Goal: Find contact information: Obtain details needed to contact an individual or organization

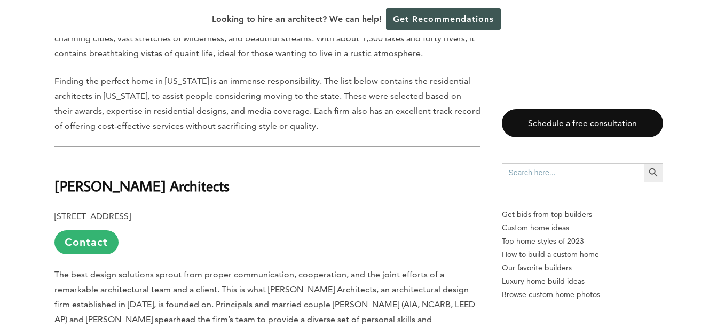
scroll to position [480, 0]
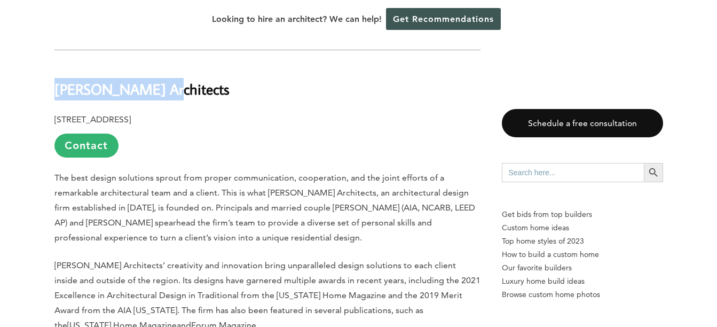
drag, startPoint x: 56, startPoint y: 87, endPoint x: 155, endPoint y: 86, distance: 98.7
click at [155, 86] on h2 "[PERSON_NAME] Architects" at bounding box center [267, 81] width 426 height 37
drag, startPoint x: 155, startPoint y: 86, endPoint x: 133, endPoint y: 91, distance: 22.5
copy b "[PERSON_NAME] Architects"
click at [104, 146] on link "Contact" at bounding box center [86, 145] width 64 height 24
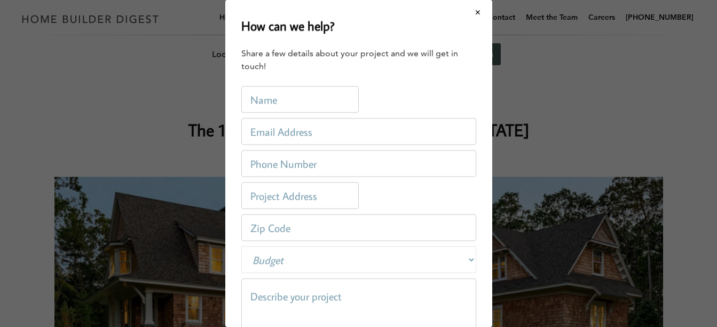
scroll to position [0, 0]
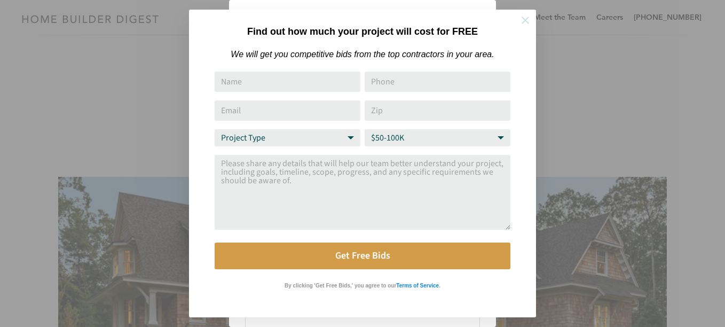
click at [524, 20] on icon at bounding box center [525, 20] width 12 height 12
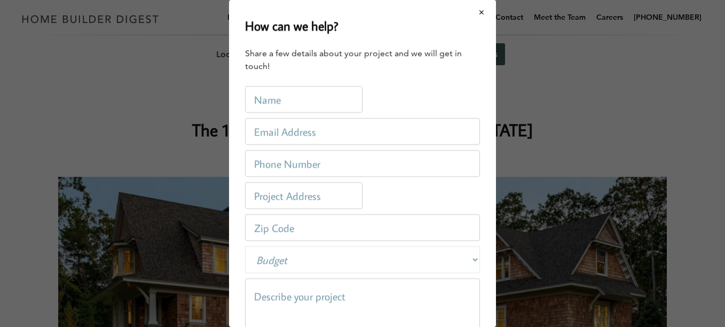
click at [476, 15] on button "Close modal" at bounding box center [482, 12] width 28 height 22
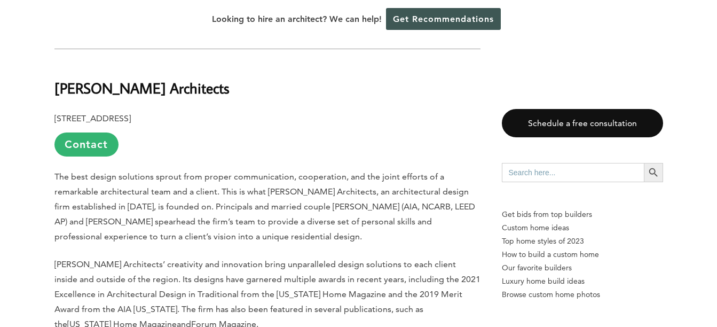
scroll to position [480, 0]
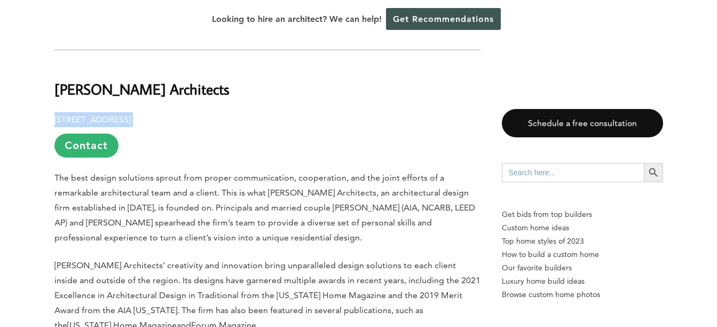
drag, startPoint x: 54, startPoint y: 117, endPoint x: 197, endPoint y: 109, distance: 142.8
drag, startPoint x: 197, startPoint y: 109, endPoint x: 178, endPoint y: 120, distance: 21.5
copy p "[STREET_ADDRESS]"
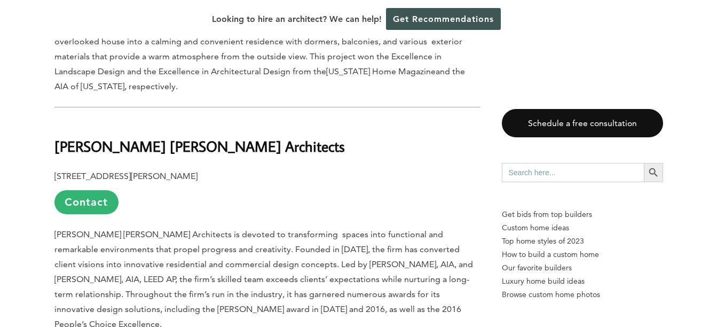
scroll to position [1174, 0]
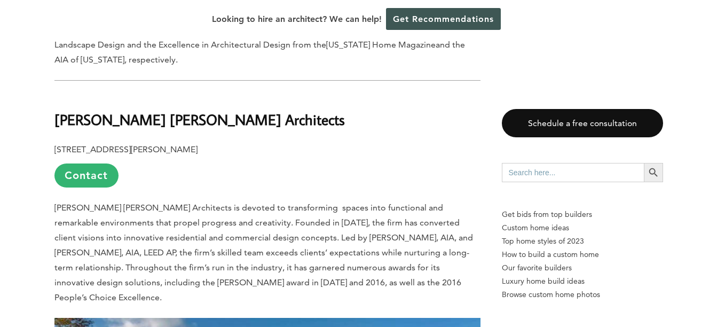
drag, startPoint x: 55, startPoint y: 132, endPoint x: 188, endPoint y: 132, distance: 133.4
click at [188, 142] on p "[STREET_ADDRESS][PERSON_NAME] Contact" at bounding box center [267, 164] width 426 height 45
drag, startPoint x: 188, startPoint y: 132, endPoint x: 165, endPoint y: 133, distance: 23.5
copy b "[STREET_ADDRESS][PERSON_NAME]"
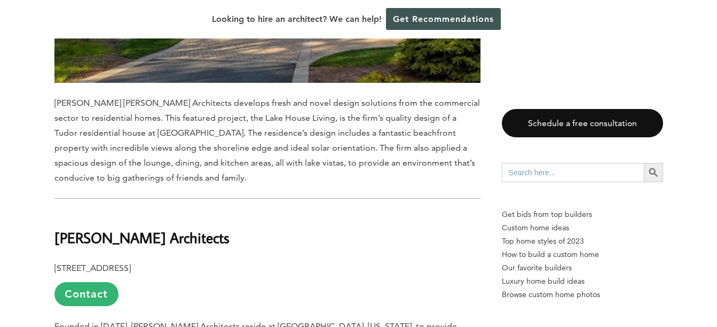
scroll to position [1708, 0]
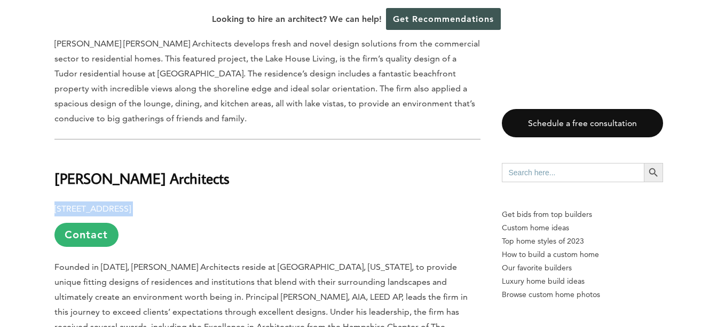
drag, startPoint x: 55, startPoint y: 176, endPoint x: 235, endPoint y: 173, distance: 180.4
click at [235, 201] on p "[STREET_ADDRESS] Contact" at bounding box center [267, 223] width 426 height 45
drag, startPoint x: 235, startPoint y: 173, endPoint x: 221, endPoint y: 179, distance: 15.4
copy p "[STREET_ADDRESS]"
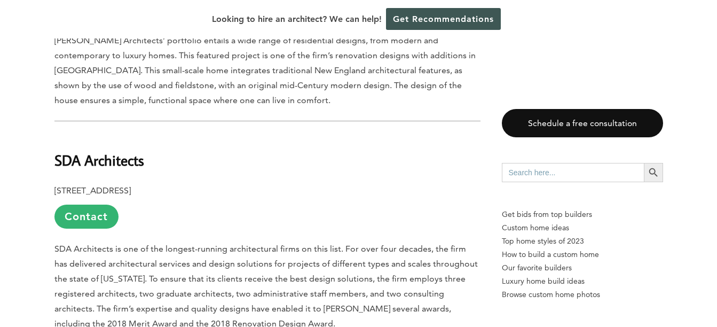
scroll to position [2348, 0]
drag, startPoint x: 54, startPoint y: 159, endPoint x: 224, endPoint y: 161, distance: 169.7
click at [224, 183] on p "[STREET_ADDRESS] Contact" at bounding box center [267, 205] width 426 height 45
drag, startPoint x: 224, startPoint y: 161, endPoint x: 199, endPoint y: 157, distance: 25.4
copy p "[STREET_ADDRESS]"
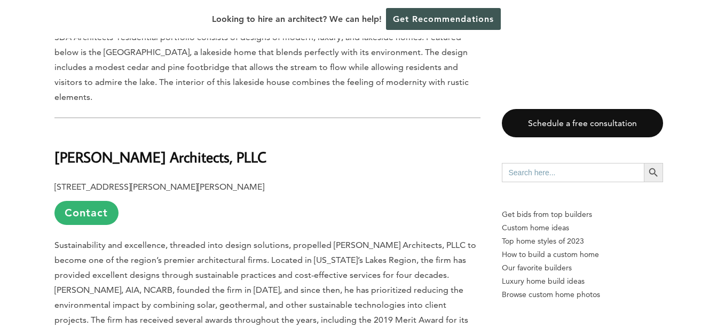
scroll to position [2989, 0]
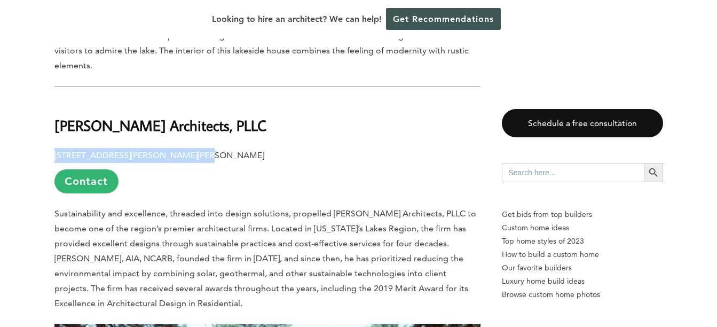
drag, startPoint x: 55, startPoint y: 124, endPoint x: 192, endPoint y: 122, distance: 136.7
click at [192, 148] on p "[STREET_ADDRESS][PERSON_NAME][PERSON_NAME] Contact" at bounding box center [267, 170] width 426 height 45
drag, startPoint x: 192, startPoint y: 122, endPoint x: 187, endPoint y: 125, distance: 6.1
copy b "[STREET_ADDRESS][PERSON_NAME][PERSON_NAME]"
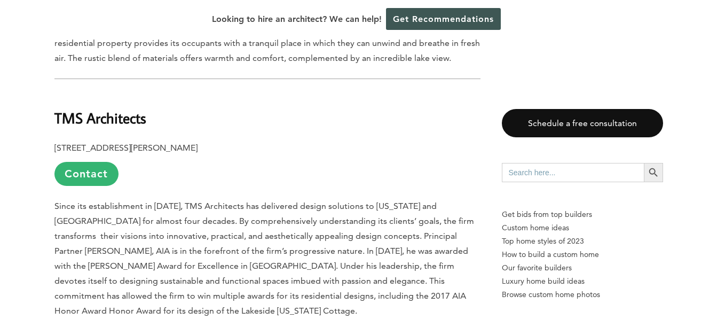
scroll to position [3683, 0]
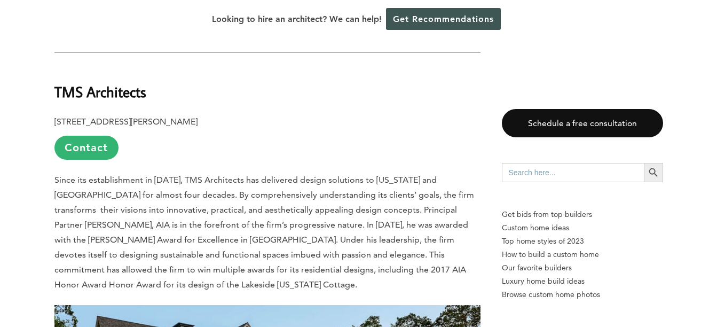
drag, startPoint x: 54, startPoint y: 89, endPoint x: 234, endPoint y: 89, distance: 179.3
click at [197, 116] on b "[STREET_ADDRESS][PERSON_NAME]" at bounding box center [125, 121] width 143 height 10
drag, startPoint x: 234, startPoint y: 89, endPoint x: 222, endPoint y: 94, distance: 12.9
copy b "[STREET_ADDRESS][PERSON_NAME]"
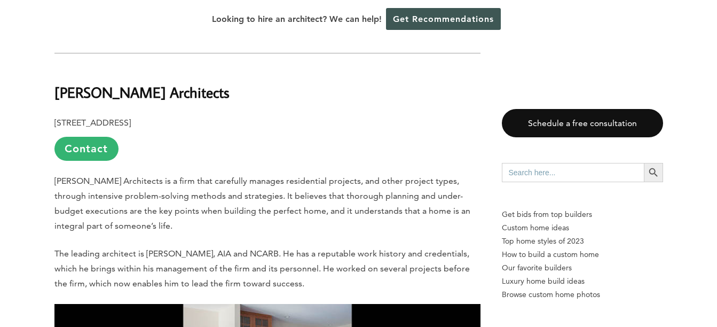
scroll to position [4216, 0]
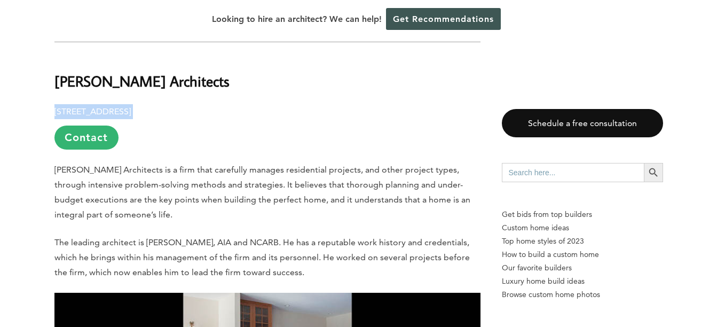
drag, startPoint x: 56, startPoint y: 79, endPoint x: 186, endPoint y: 81, distance: 130.2
click at [186, 104] on p "[STREET_ADDRESS] Contact" at bounding box center [267, 126] width 426 height 45
drag, startPoint x: 186, startPoint y: 81, endPoint x: 176, endPoint y: 81, distance: 9.6
copy p "[STREET_ADDRESS]"
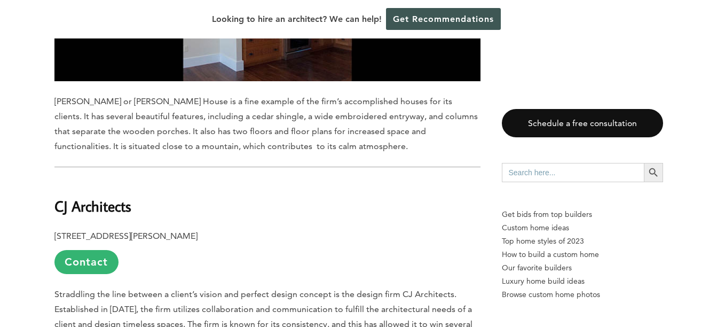
scroll to position [4590, 0]
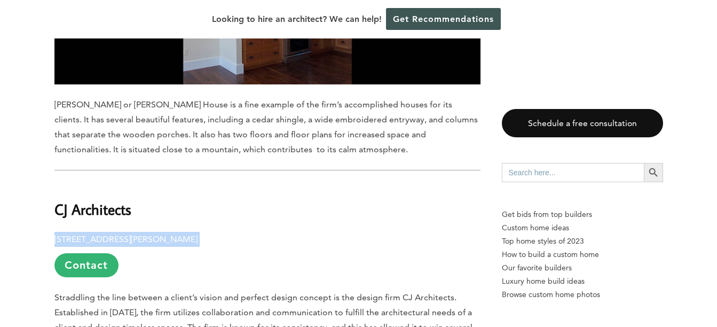
drag, startPoint x: 54, startPoint y: 206, endPoint x: 209, endPoint y: 201, distance: 154.9
drag, startPoint x: 209, startPoint y: 201, endPoint x: 197, endPoint y: 210, distance: 15.3
copy p "[STREET_ADDRESS][PERSON_NAME]"
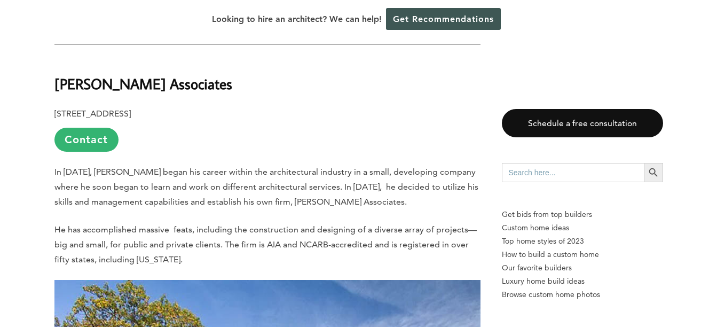
scroll to position [5284, 0]
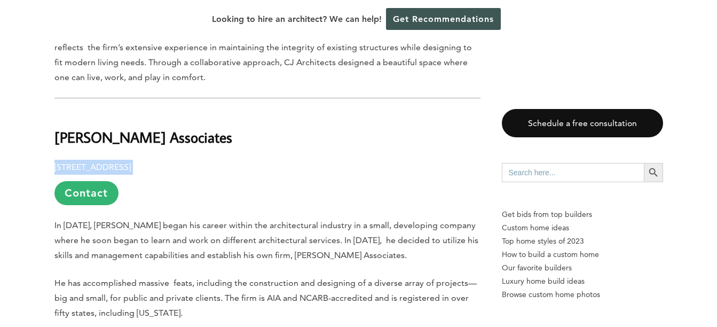
drag, startPoint x: 54, startPoint y: 118, endPoint x: 199, endPoint y: 118, distance: 144.6
click at [199, 160] on p "[STREET_ADDRESS] Contact" at bounding box center [267, 182] width 426 height 45
drag, startPoint x: 199, startPoint y: 118, endPoint x: 186, endPoint y: 123, distance: 13.9
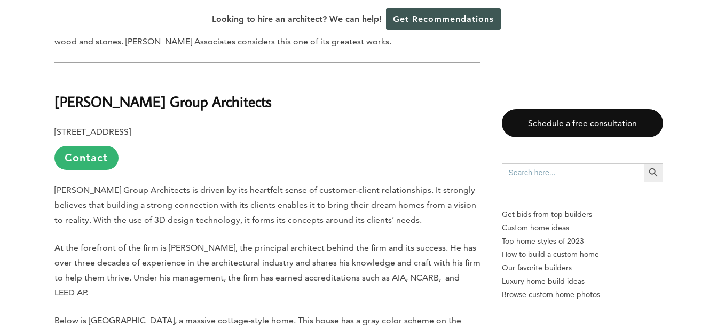
scroll to position [6031, 0]
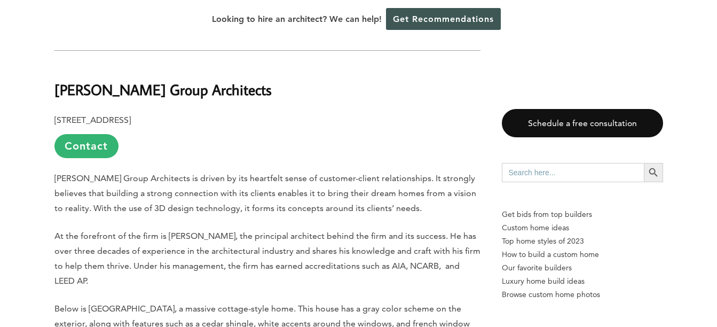
drag, startPoint x: 53, startPoint y: 72, endPoint x: 236, endPoint y: 78, distance: 183.2
drag, startPoint x: 236, startPoint y: 78, endPoint x: 217, endPoint y: 73, distance: 19.9
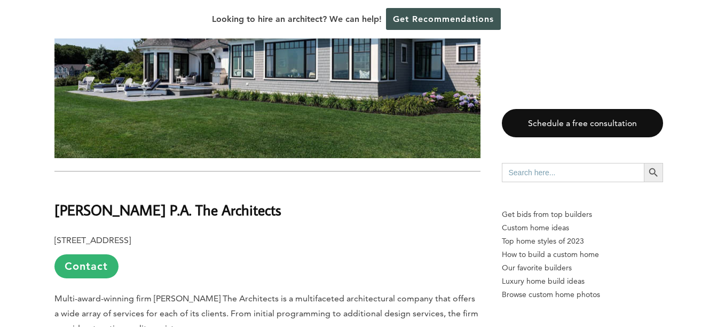
scroll to position [6512, 0]
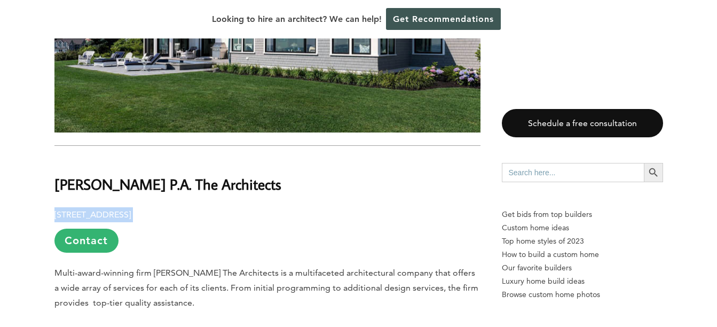
drag, startPoint x: 54, startPoint y: 167, endPoint x: 204, endPoint y: 165, distance: 150.5
click at [204, 207] on p "[STREET_ADDRESS] Contact" at bounding box center [267, 229] width 426 height 45
drag, startPoint x: 204, startPoint y: 165, endPoint x: 179, endPoint y: 171, distance: 25.6
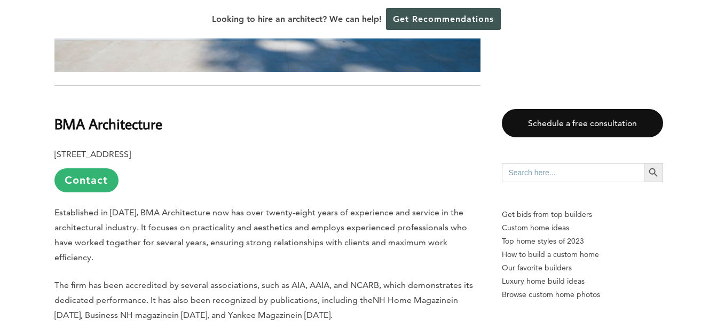
scroll to position [7205, 0]
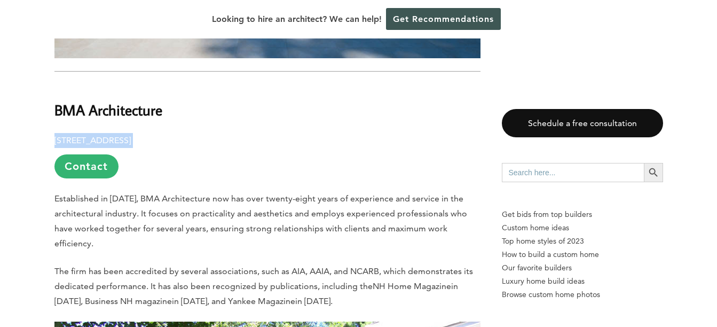
drag, startPoint x: 56, startPoint y: 93, endPoint x: 185, endPoint y: 94, distance: 129.2
click at [185, 133] on p "[STREET_ADDRESS] Contact" at bounding box center [267, 155] width 426 height 45
drag, startPoint x: 185, startPoint y: 94, endPoint x: 131, endPoint y: 93, distance: 53.9
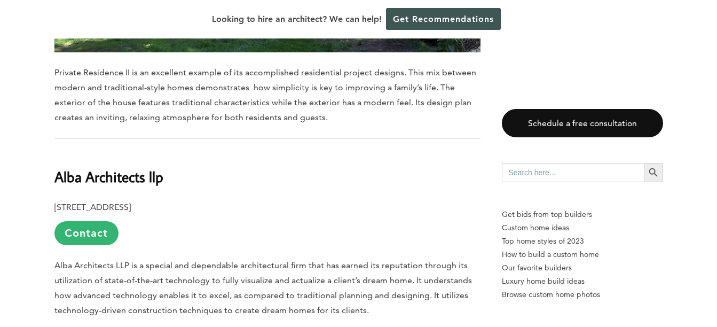
scroll to position [7739, 0]
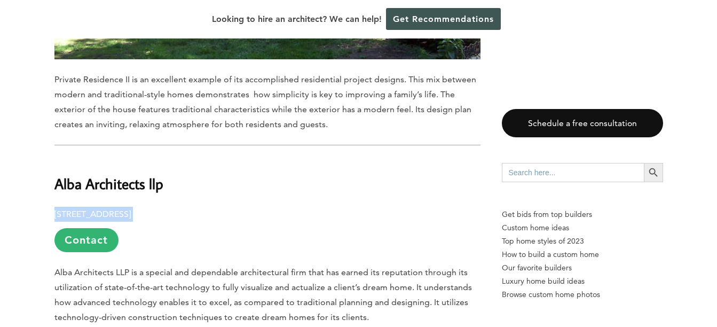
drag, startPoint x: 54, startPoint y: 167, endPoint x: 220, endPoint y: 164, distance: 165.5
click at [220, 207] on p "[STREET_ADDRESS] Contact" at bounding box center [267, 229] width 426 height 45
drag, startPoint x: 220, startPoint y: 164, endPoint x: 204, endPoint y: 167, distance: 16.2
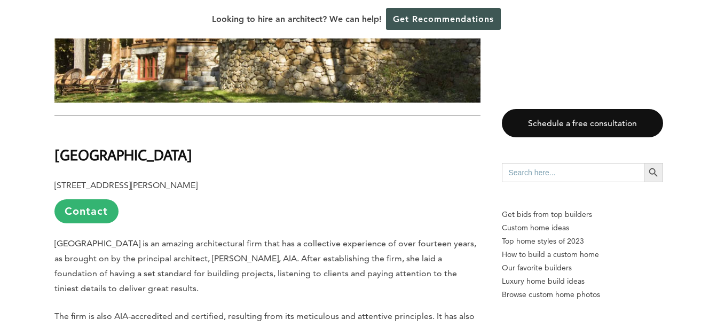
scroll to position [8433, 0]
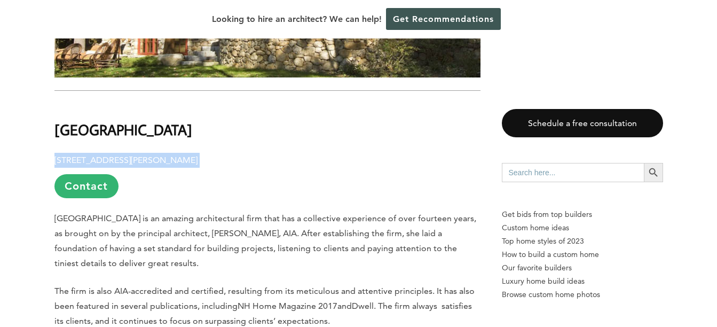
drag, startPoint x: 55, startPoint y: 112, endPoint x: 214, endPoint y: 112, distance: 159.1
click at [214, 153] on p "[STREET_ADDRESS][PERSON_NAME] Contact" at bounding box center [267, 175] width 426 height 45
drag, startPoint x: 214, startPoint y: 112, endPoint x: 197, endPoint y: 115, distance: 17.4
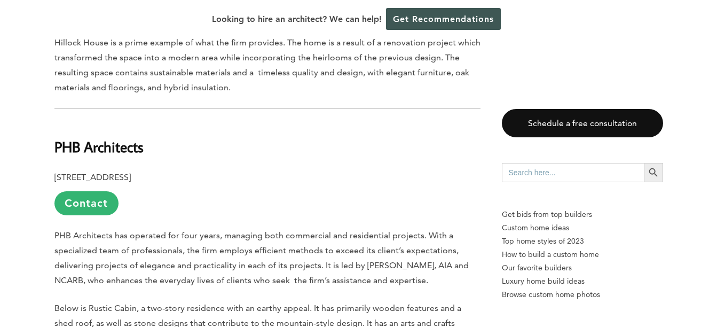
scroll to position [9020, 0]
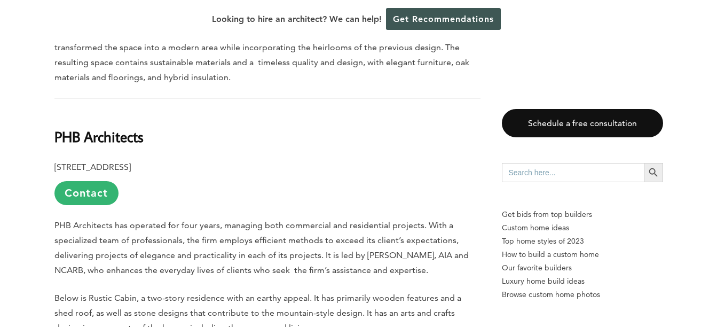
drag, startPoint x: 54, startPoint y: 119, endPoint x: 217, endPoint y: 111, distance: 163.5
drag, startPoint x: 217, startPoint y: 111, endPoint x: 207, endPoint y: 117, distance: 12.0
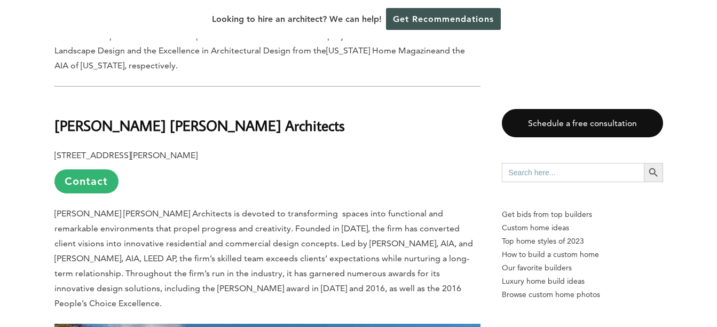
scroll to position [929, 0]
